Goal: Task Accomplishment & Management: Use online tool/utility

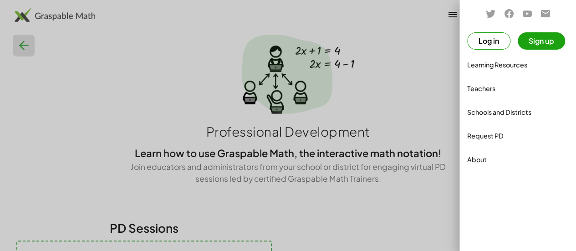
click at [485, 38] on button "Log in" at bounding box center [488, 40] width 43 height 17
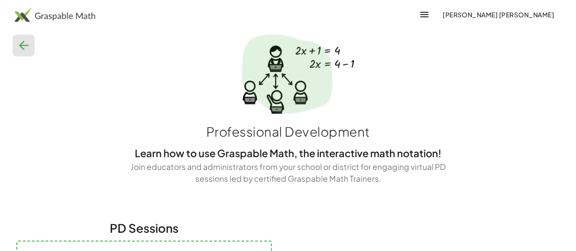
click at [499, 14] on span "[PERSON_NAME] [PERSON_NAME]" at bounding box center [498, 14] width 112 height 8
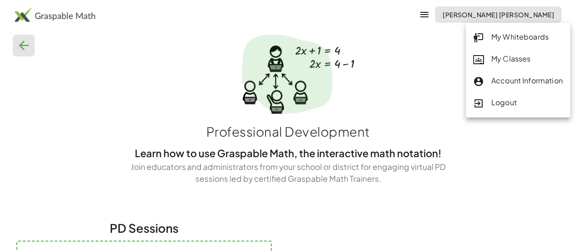
click at [510, 11] on span "[PERSON_NAME] [PERSON_NAME]" at bounding box center [498, 14] width 112 height 8
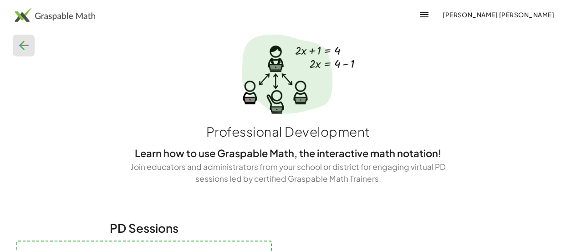
click at [506, 15] on span "[PERSON_NAME] [PERSON_NAME]" at bounding box center [498, 14] width 112 height 8
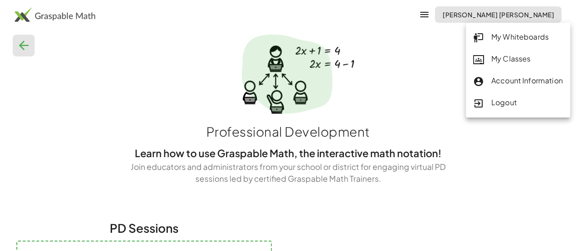
click at [493, 41] on div "My Whiteboards" at bounding box center [518, 37] width 90 height 12
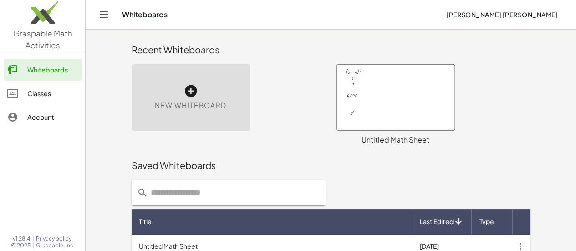
click at [174, 94] on div "New Whiteboard" at bounding box center [191, 97] width 118 height 66
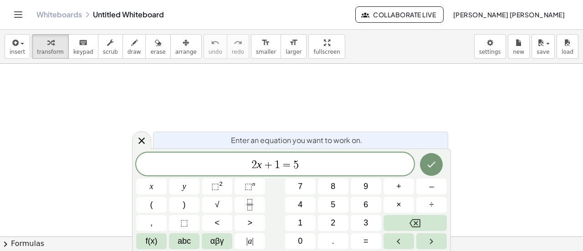
click at [128, 20] on div "Whiteboards Untitled Whiteboard Collaborate Live [PERSON_NAME] [PERSON_NAME]" at bounding box center [291, 14] width 561 height 29
click at [170, 17] on div "Whiteboards Untitled Whiteboard" at bounding box center [195, 14] width 319 height 9
drag, startPoint x: 169, startPoint y: 15, endPoint x: 76, endPoint y: 14, distance: 92.4
click at [76, 14] on div "Whiteboards Untitled Whiteboard" at bounding box center [195, 14] width 319 height 9
click at [92, 15] on div "Whiteboards Untitled Whiteboard" at bounding box center [195, 14] width 319 height 9
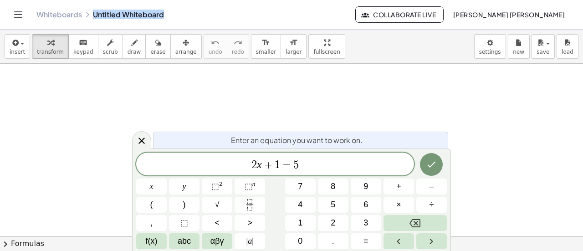
drag, startPoint x: 176, startPoint y: 14, endPoint x: 91, endPoint y: 14, distance: 85.2
click at [91, 14] on div "Whiteboards Untitled Whiteboard" at bounding box center [195, 14] width 319 height 9
click at [321, 82] on div at bounding box center [291, 237] width 583 height 347
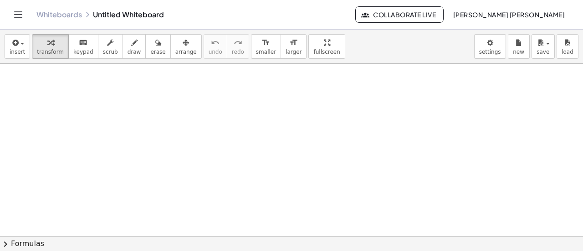
click at [24, 12] on button "Toggle navigation" at bounding box center [18, 14] width 15 height 15
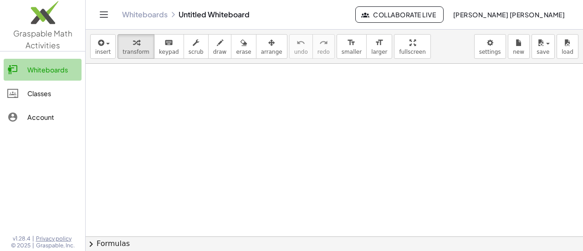
click at [42, 74] on div "Whiteboards" at bounding box center [52, 69] width 51 height 11
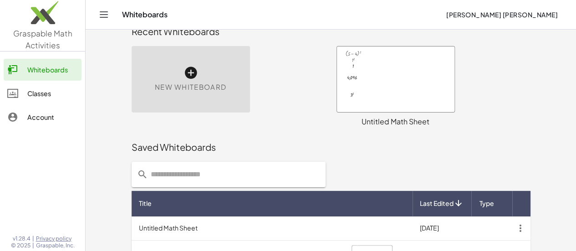
scroll to position [36, 0]
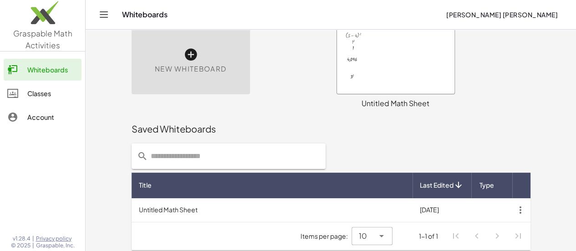
click at [390, 83] on div at bounding box center [395, 61] width 117 height 66
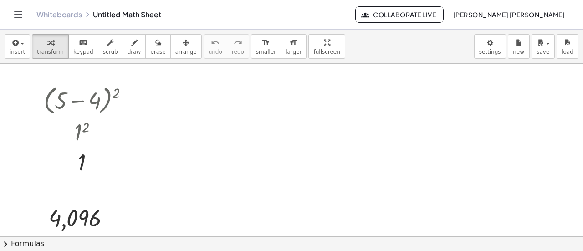
click at [20, 8] on button "Toggle navigation" at bounding box center [18, 14] width 15 height 15
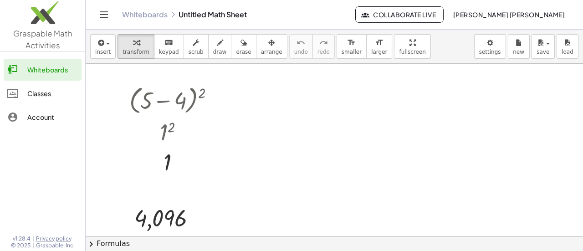
click at [35, 66] on div "Whiteboards" at bounding box center [52, 69] width 51 height 11
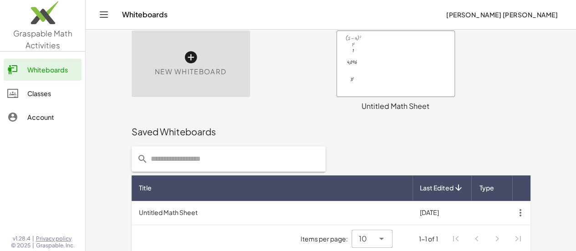
scroll to position [41, 0]
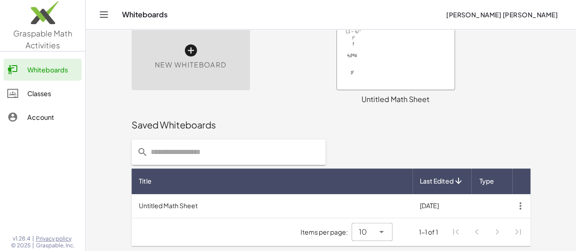
click at [179, 214] on td "Untitled Math Sheet" at bounding box center [272, 206] width 281 height 24
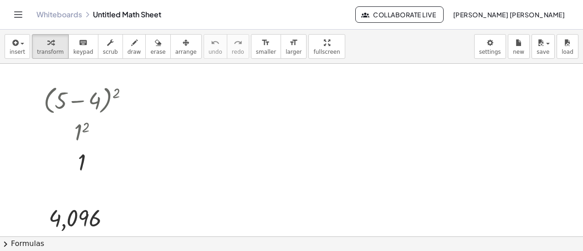
click at [16, 13] on icon "Toggle navigation" at bounding box center [18, 14] width 11 height 11
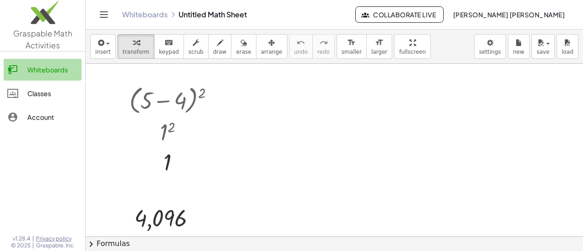
click at [42, 66] on div "Whiteboards" at bounding box center [52, 69] width 51 height 11
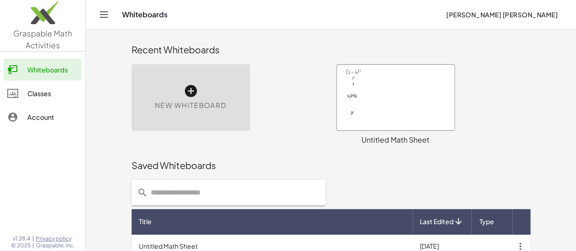
click at [369, 71] on div at bounding box center [395, 98] width 117 height 66
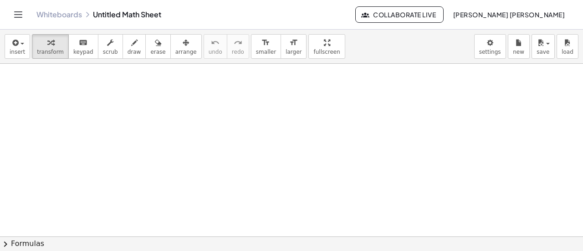
scroll to position [3788, 0]
